Goal: Task Accomplishment & Management: Use online tool/utility

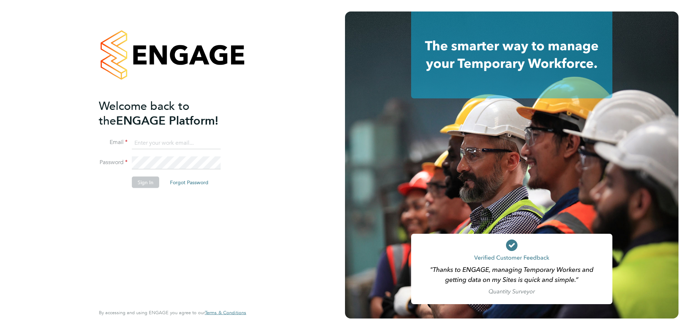
click at [155, 145] on input at bounding box center [176, 143] width 89 height 13
type input "dan.skinner@danielowen.co.uk"
click at [151, 186] on button "Sign In" at bounding box center [145, 182] width 27 height 11
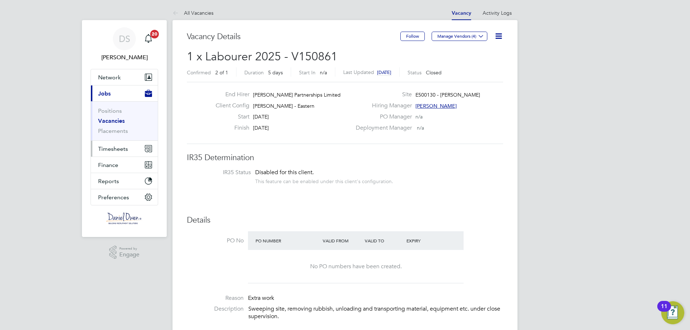
click at [114, 154] on button "Timesheets" at bounding box center [124, 149] width 67 height 16
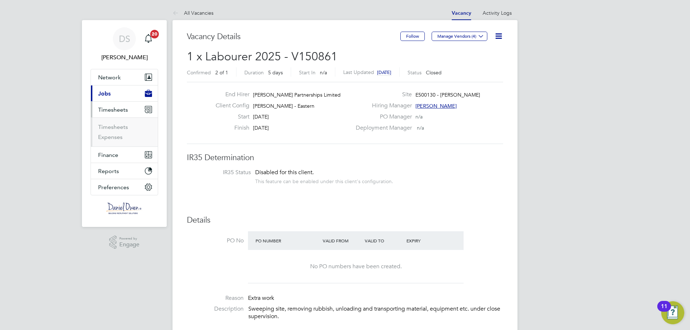
click at [120, 122] on ul "Timesheets Expenses" at bounding box center [124, 132] width 67 height 29
click at [119, 126] on link "Timesheets" at bounding box center [113, 127] width 30 height 7
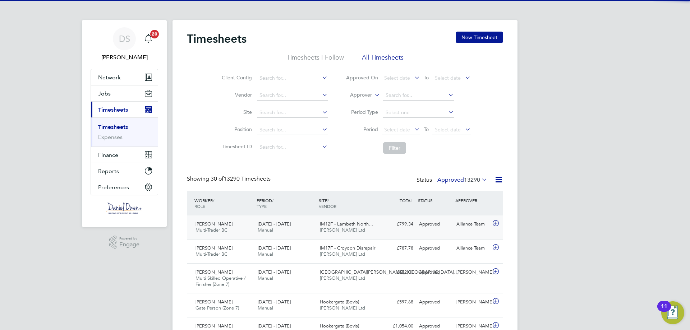
scroll to position [24, 63]
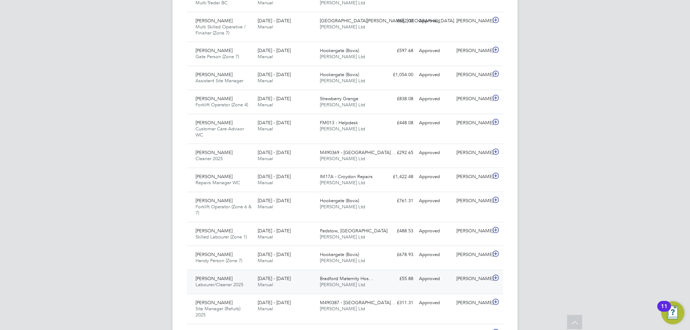
click at [291, 279] on span "[DATE] - [DATE]" at bounding box center [274, 279] width 33 height 6
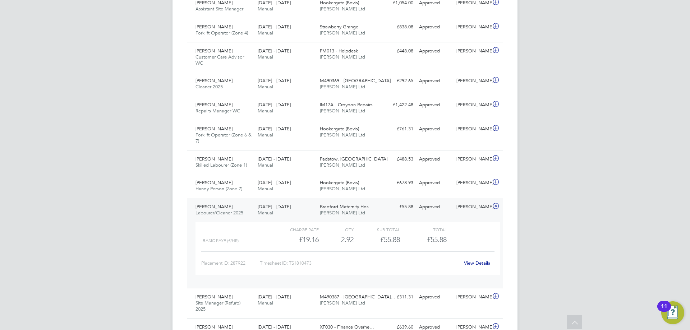
click at [470, 264] on link "View Details" at bounding box center [477, 263] width 26 height 6
